Goal: Task Accomplishment & Management: Manage account settings

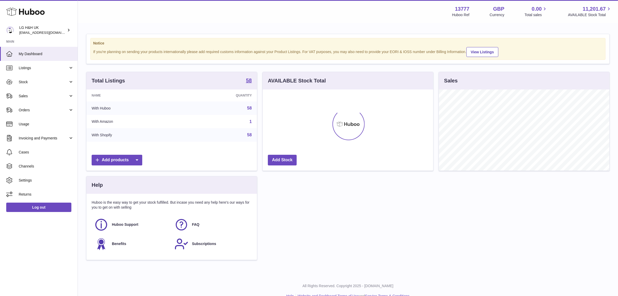
scroll to position [81, 171]
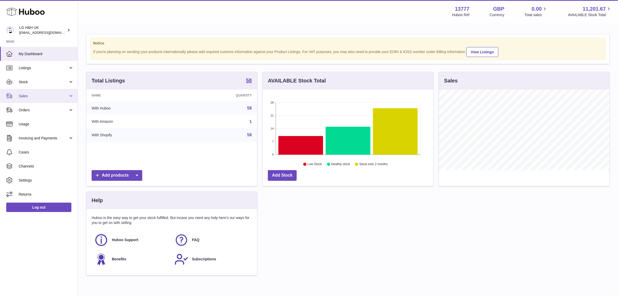
click at [29, 94] on span "Sales" at bounding box center [44, 95] width 50 height 5
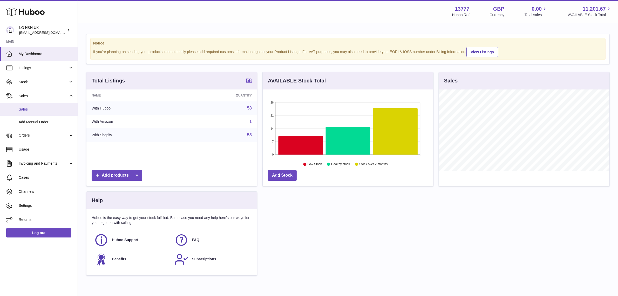
click at [27, 108] on span "Sales" at bounding box center [46, 109] width 55 height 5
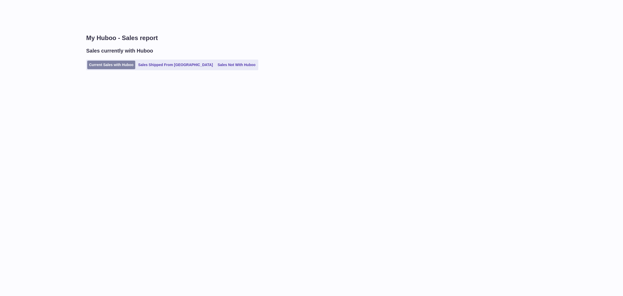
click at [109, 63] on link "Current Sales with Huboo" at bounding box center [111, 65] width 48 height 9
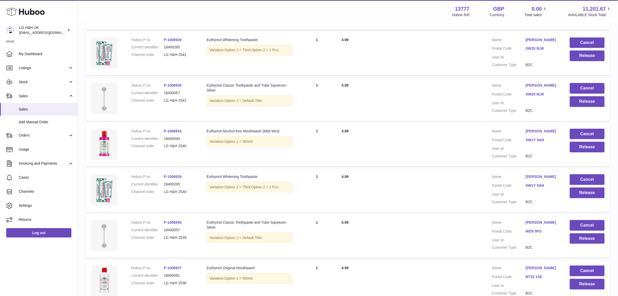
scroll to position [345, 0]
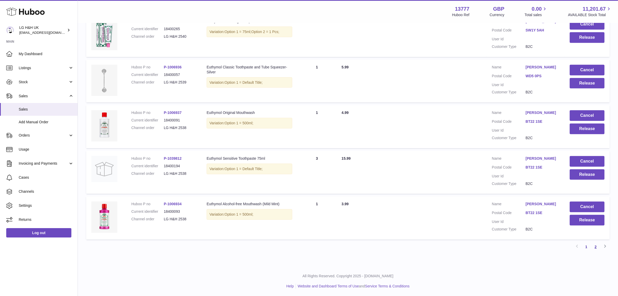
click at [596, 246] on link "2" at bounding box center [595, 246] width 9 height 9
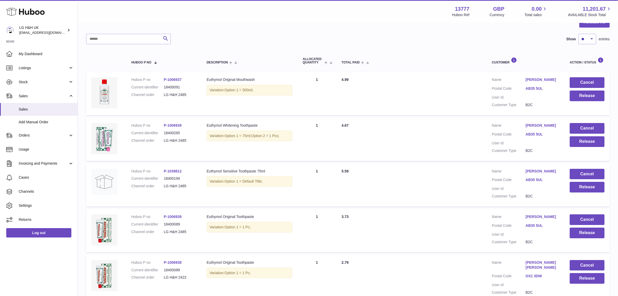
scroll to position [172, 0]
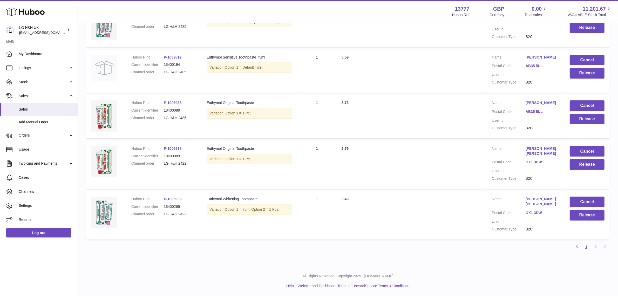
click at [584, 247] on link "1" at bounding box center [586, 246] width 9 height 9
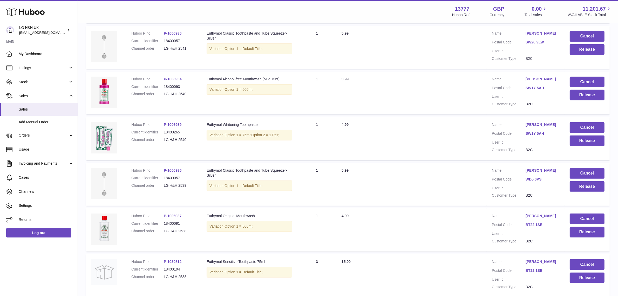
scroll to position [345, 0]
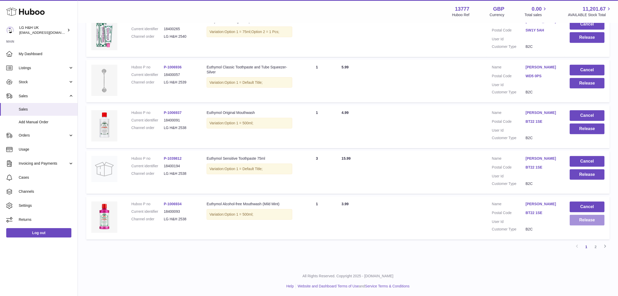
click at [573, 219] on button "Release" at bounding box center [587, 220] width 35 height 11
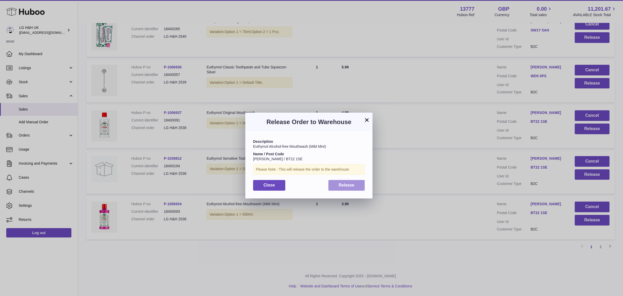
click at [356, 184] on button "Release" at bounding box center [347, 185] width 37 height 11
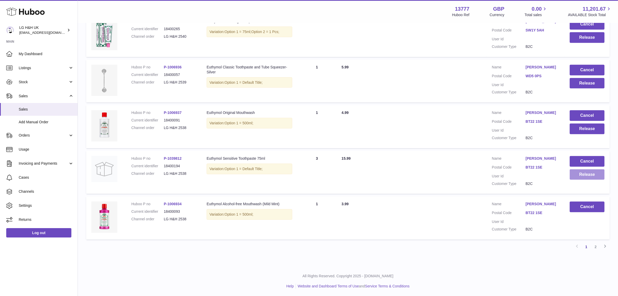
click at [584, 176] on button "Release" at bounding box center [587, 174] width 35 height 11
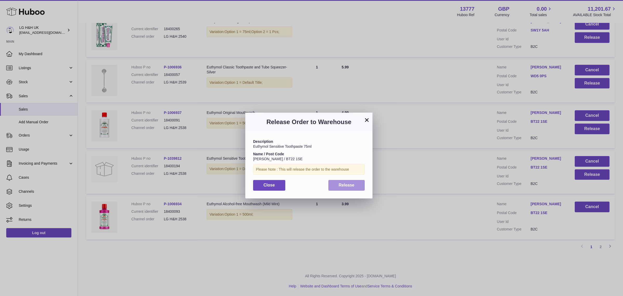
click at [356, 181] on button "Release" at bounding box center [347, 185] width 37 height 11
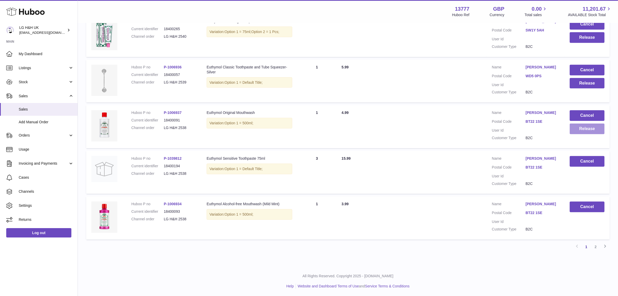
click at [575, 133] on button "Release" at bounding box center [587, 128] width 35 height 11
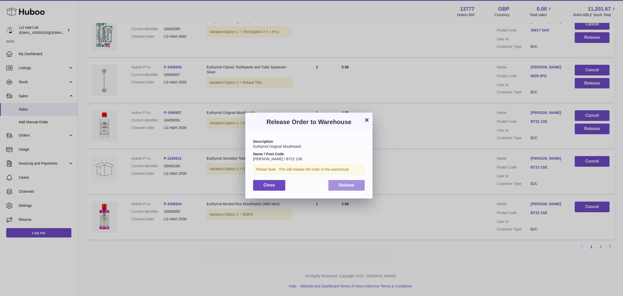
click at [351, 186] on span "Release" at bounding box center [347, 185] width 16 height 4
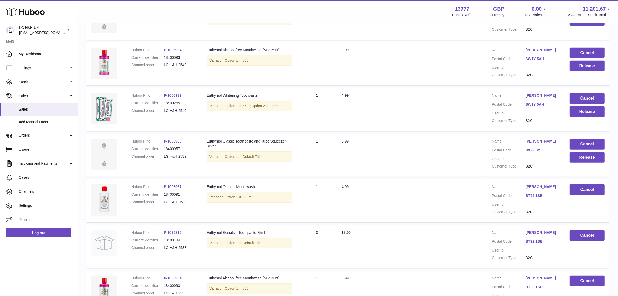
scroll to position [257, 0]
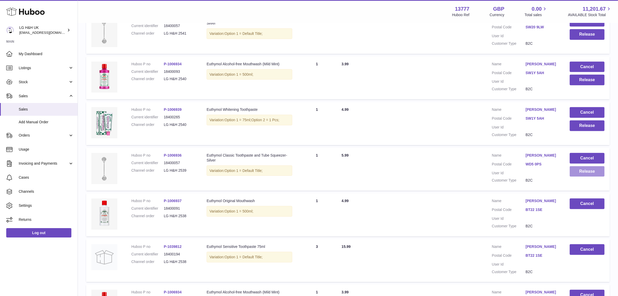
click at [588, 171] on button "Release" at bounding box center [587, 171] width 35 height 11
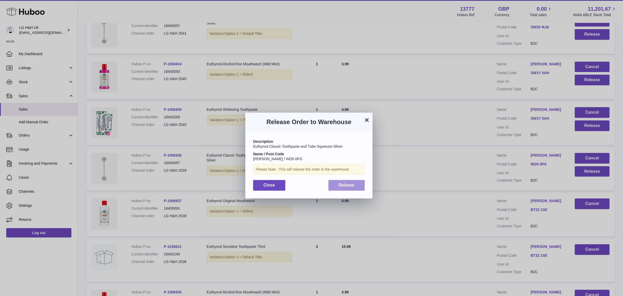
click at [343, 185] on span "Release" at bounding box center [347, 185] width 16 height 4
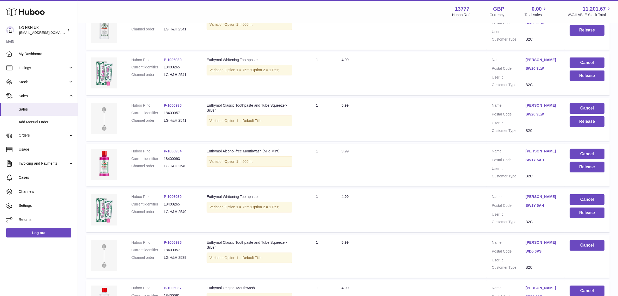
scroll to position [163, 0]
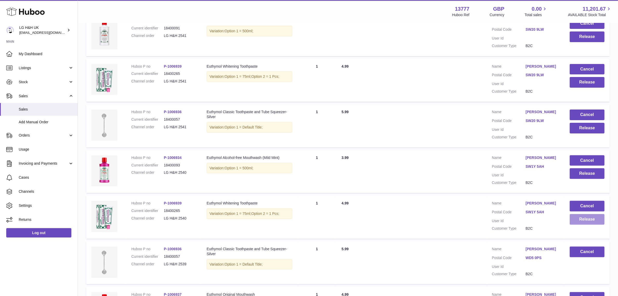
click at [579, 219] on button "Release" at bounding box center [587, 219] width 35 height 11
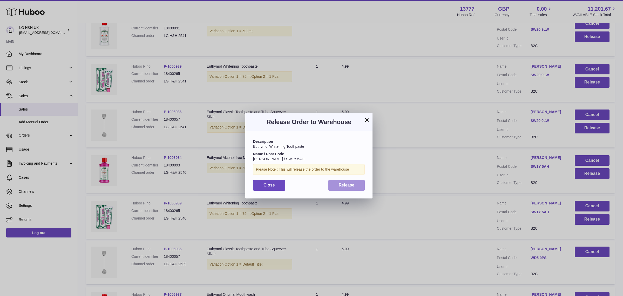
click at [359, 189] on button "Release" at bounding box center [347, 185] width 37 height 11
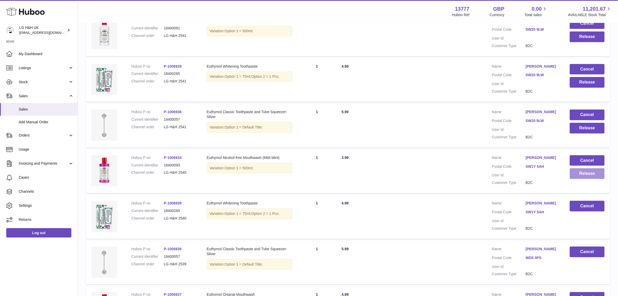
click at [591, 176] on button "Release" at bounding box center [587, 173] width 35 height 11
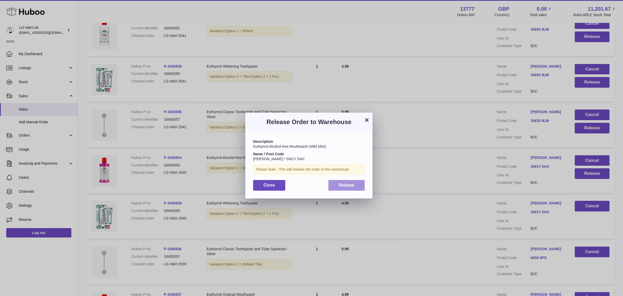
click at [355, 186] on button "Release" at bounding box center [347, 185] width 37 height 11
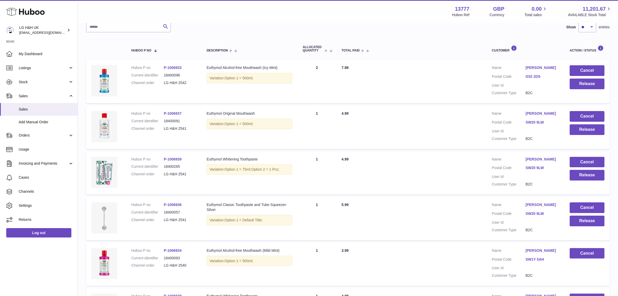
scroll to position [70, 0]
click at [589, 221] on button "Release" at bounding box center [587, 221] width 35 height 11
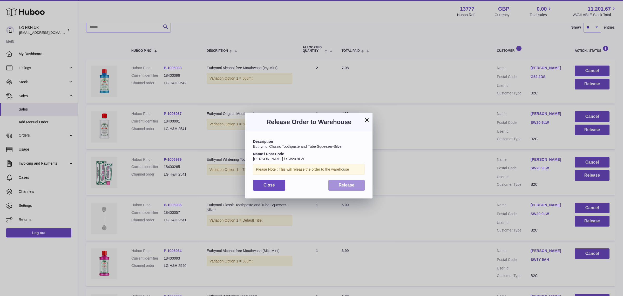
click at [344, 183] on span "Release" at bounding box center [347, 185] width 16 height 4
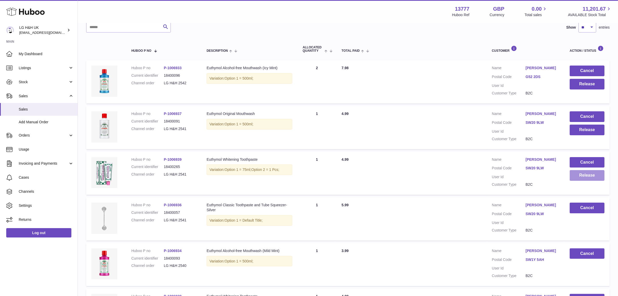
drag, startPoint x: 577, startPoint y: 175, endPoint x: 578, endPoint y: 178, distance: 3.7
click at [578, 178] on button "Release" at bounding box center [587, 175] width 35 height 11
click at [578, 178] on div at bounding box center [309, 148] width 618 height 296
click at [578, 178] on button "Release" at bounding box center [587, 175] width 35 height 11
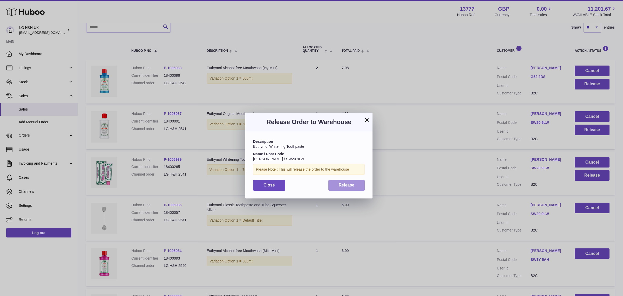
click at [344, 184] on span "Release" at bounding box center [347, 185] width 16 height 4
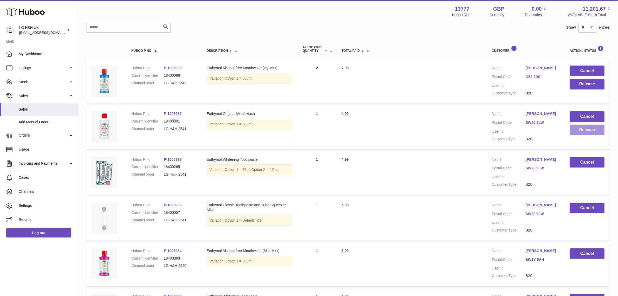
click at [573, 130] on button "Release" at bounding box center [587, 129] width 35 height 11
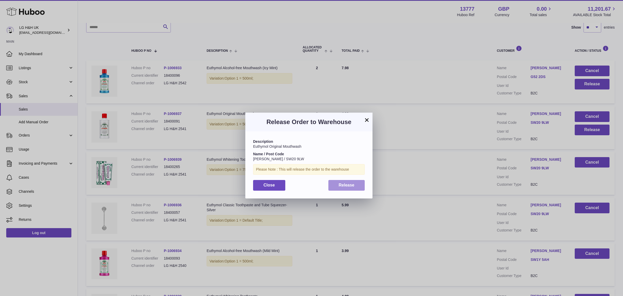
click at [343, 184] on span "Release" at bounding box center [347, 185] width 16 height 4
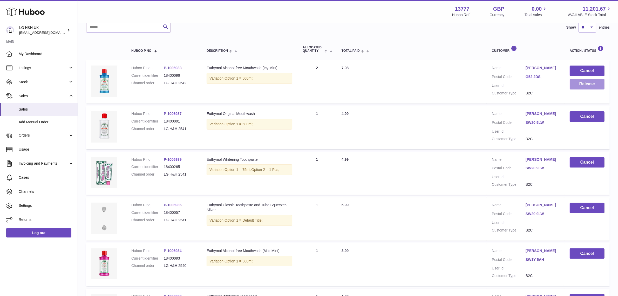
click at [582, 88] on button "Release" at bounding box center [587, 84] width 35 height 11
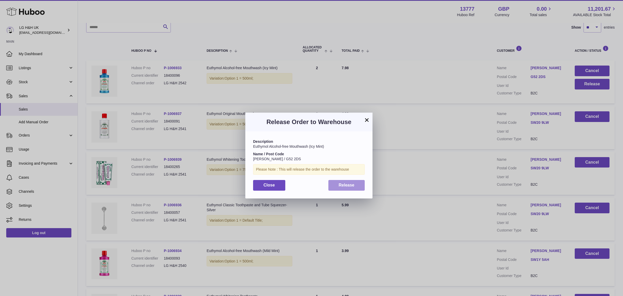
click at [354, 182] on button "Release" at bounding box center [347, 185] width 37 height 11
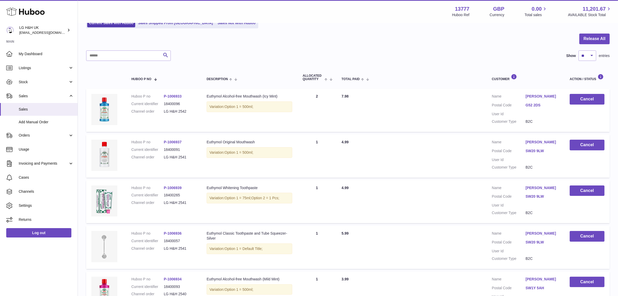
scroll to position [0, 0]
